Goal: Task Accomplishment & Management: Manage account settings

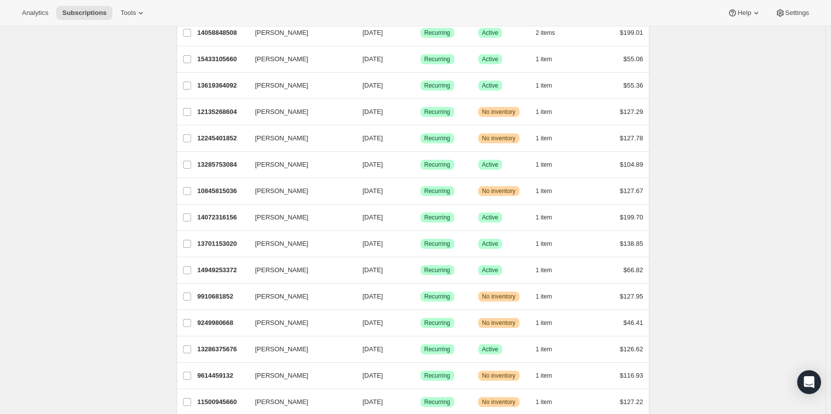
scroll to position [398, 0]
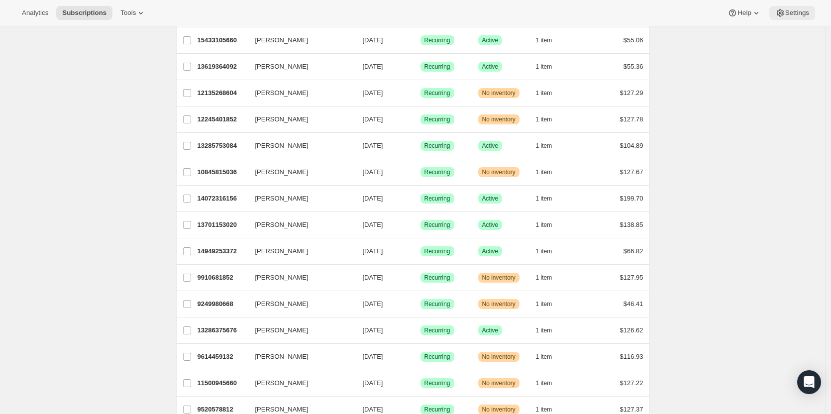
click at [795, 12] on span "Settings" at bounding box center [797, 13] width 24 height 8
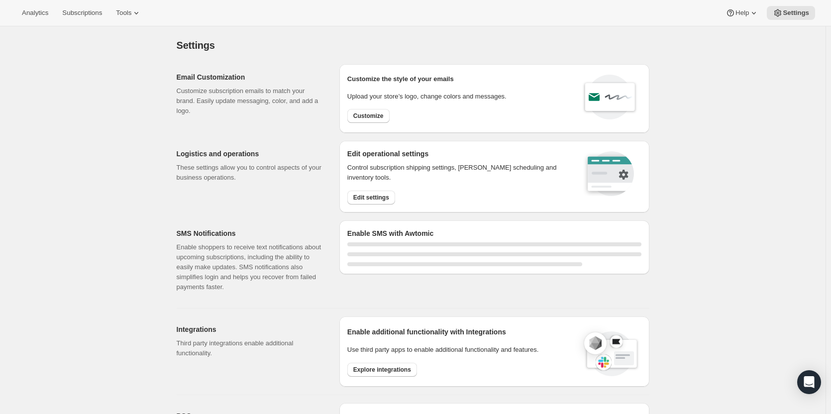
select select "22:00"
select select "09:00"
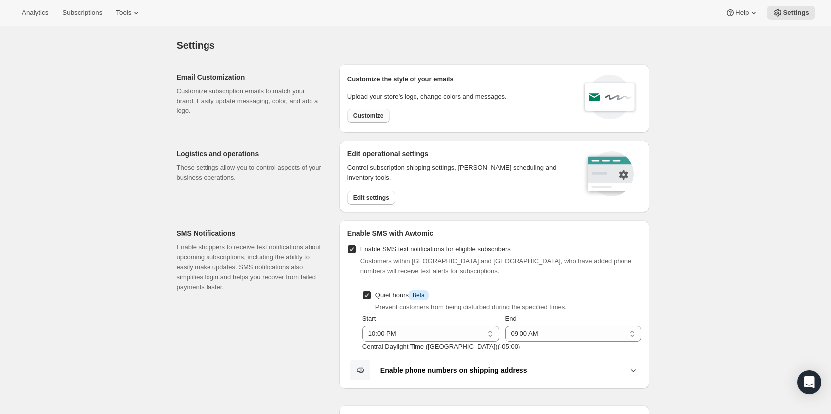
click at [371, 117] on span "Customize" at bounding box center [368, 116] width 30 height 8
select select "subscriptionMessage"
select select "5"
select select "15"
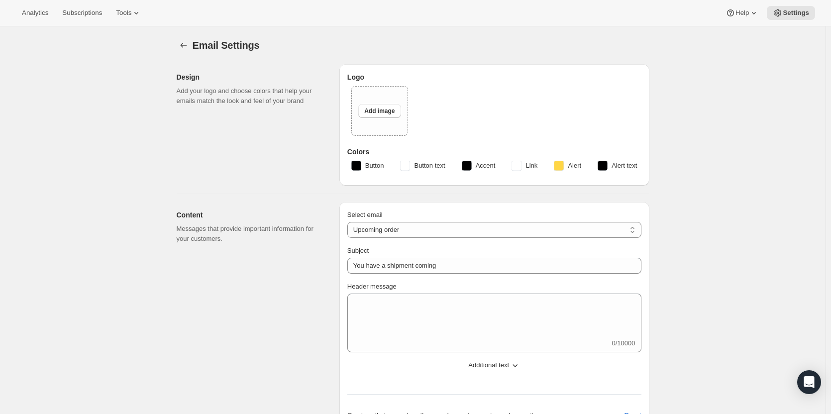
type textarea "It’s almost that time again! Your next month of incredible Theon Global product…"
select select "6"
type input "Theon Global"
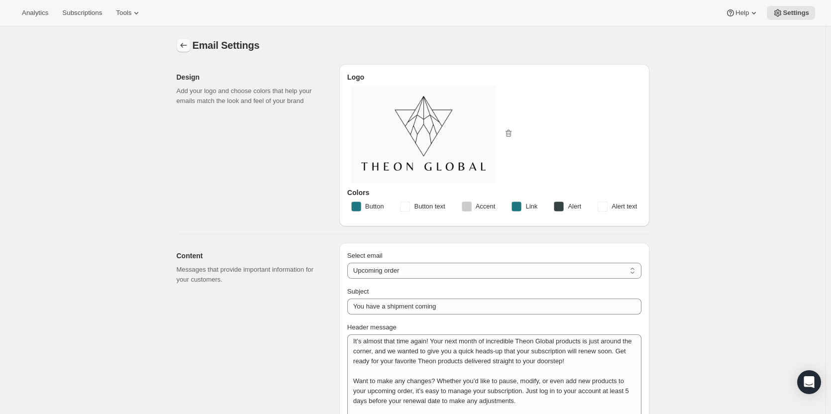
click at [184, 45] on icon "Settings" at bounding box center [183, 45] width 6 height 5
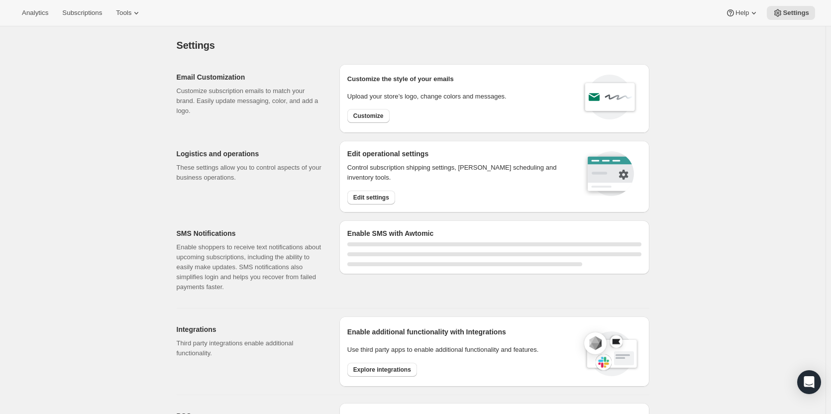
select select "22:00"
select select "09:00"
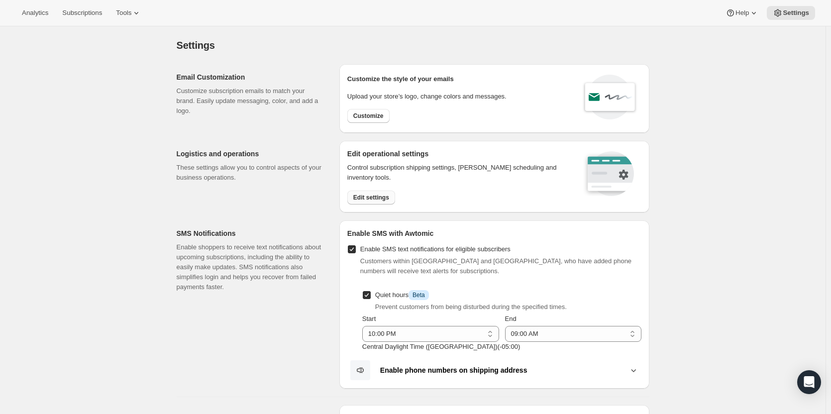
click at [382, 199] on span "Edit settings" at bounding box center [371, 198] width 36 height 8
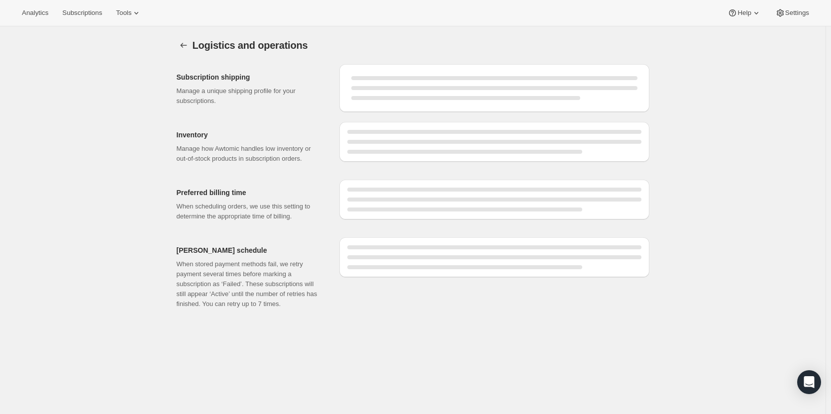
select select "DAY"
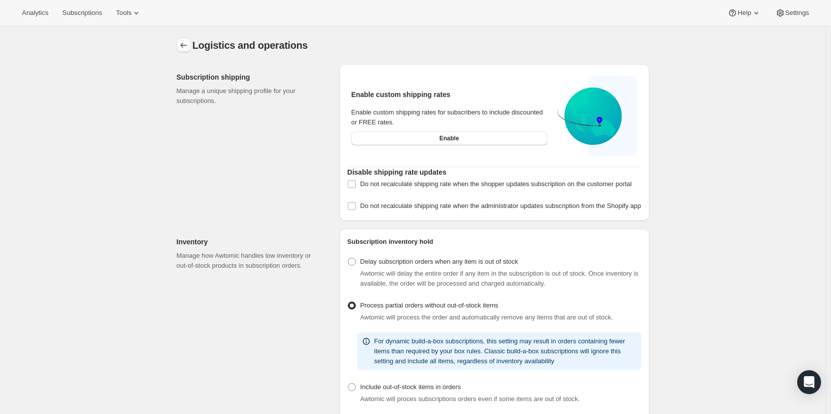
click at [186, 47] on icon "Settings" at bounding box center [184, 45] width 10 height 10
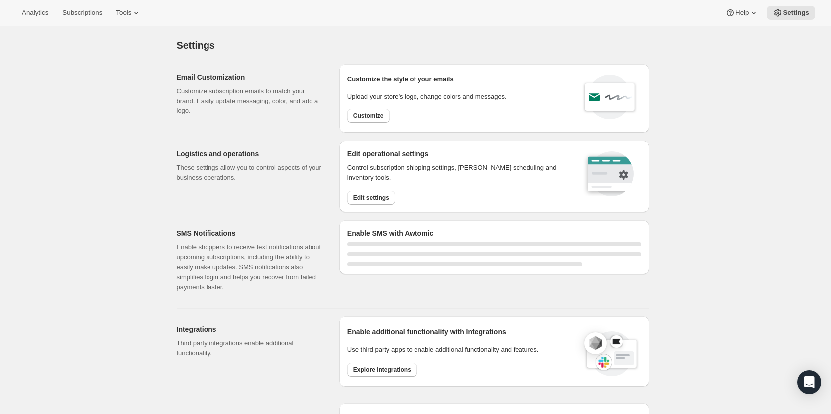
select select "22:00"
select select "09:00"
